Goal: Information Seeking & Learning: Learn about a topic

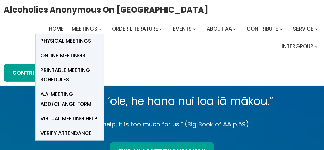
click at [68, 54] on span "Online Meetings" at bounding box center [63, 56] width 45 height 10
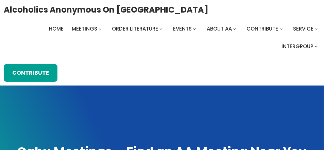
click at [60, 54] on div "Alcoholics Anonymous on [GEOGRAPHIC_DATA] Home Meetings Physical Meetings Onlin…" at bounding box center [162, 43] width 317 height 78
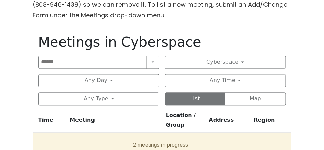
scroll to position [394, 0]
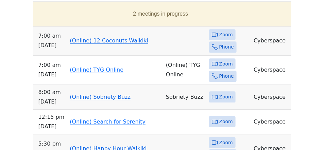
click at [120, 39] on link "(Online) 12 Coconuts Waikiki" at bounding box center [109, 40] width 79 height 6
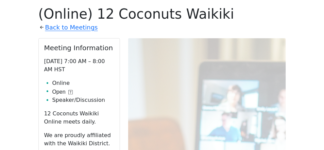
scroll to position [422, 0]
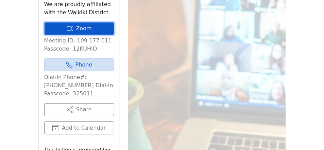
click at [88, 27] on link "Zoom" at bounding box center [79, 28] width 70 height 13
